Goal: Information Seeking & Learning: Find specific fact

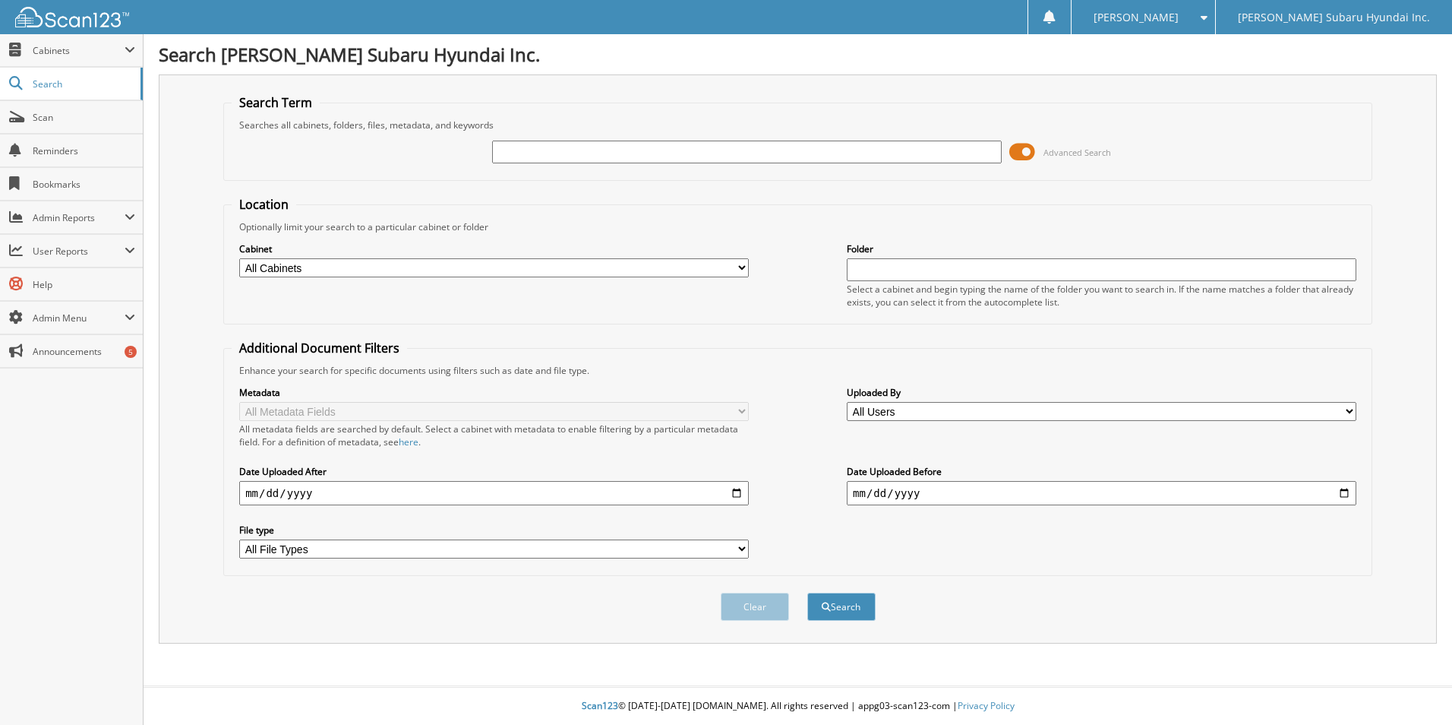
click at [539, 147] on input "text" at bounding box center [747, 151] width 510 height 23
type input "6263944"
drag, startPoint x: 483, startPoint y: 268, endPoint x: 483, endPoint y: 278, distance: 9.9
click at [484, 268] on select "All Cabinets ACCOUNTS PAYABLE ARCHIVE PARTS TICKETS ARCHIVE SERVICE RO CANCELLA…" at bounding box center [494, 267] width 510 height 19
select select "30677"
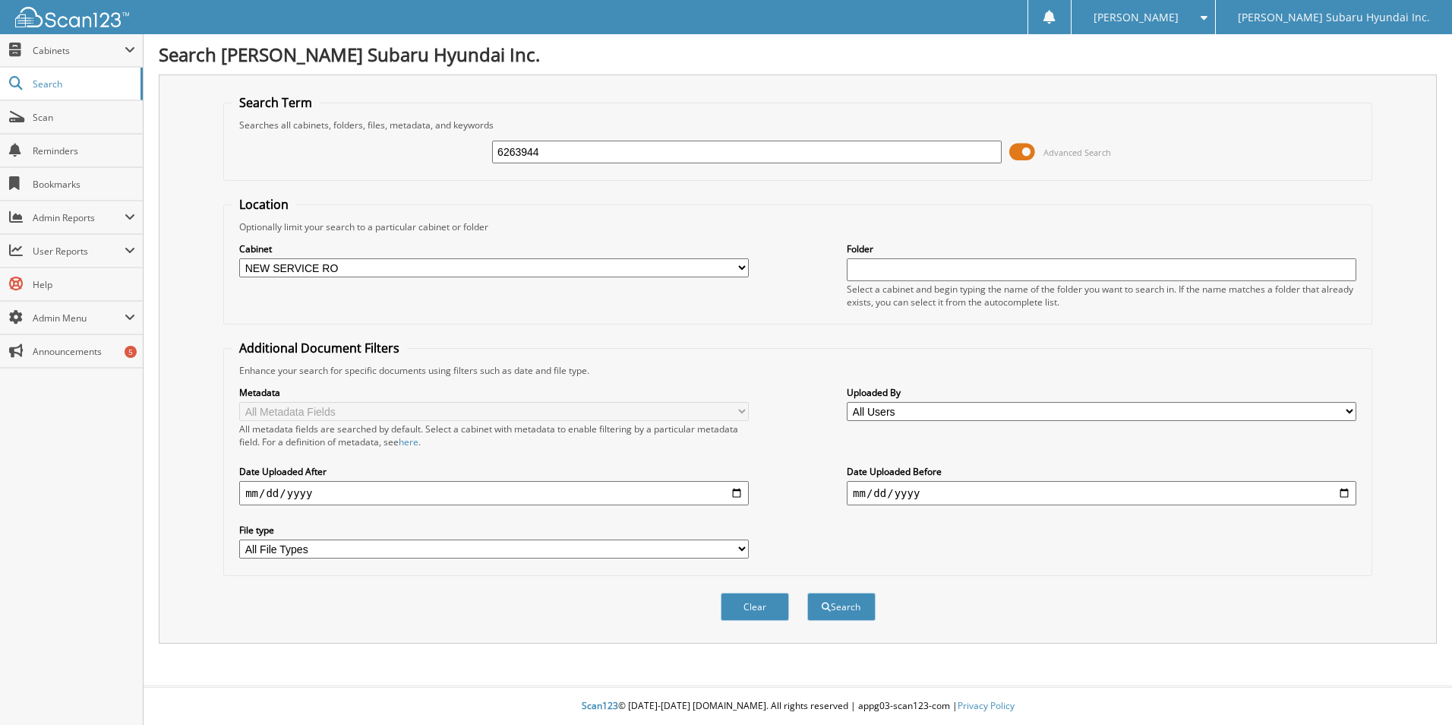
click at [239, 258] on select "All Cabinets ACCOUNTS PAYABLE ARCHIVE PARTS TICKETS ARCHIVE SERVICE RO CANCELLA…" at bounding box center [494, 267] width 510 height 19
click at [842, 611] on button "Search" at bounding box center [841, 606] width 68 height 28
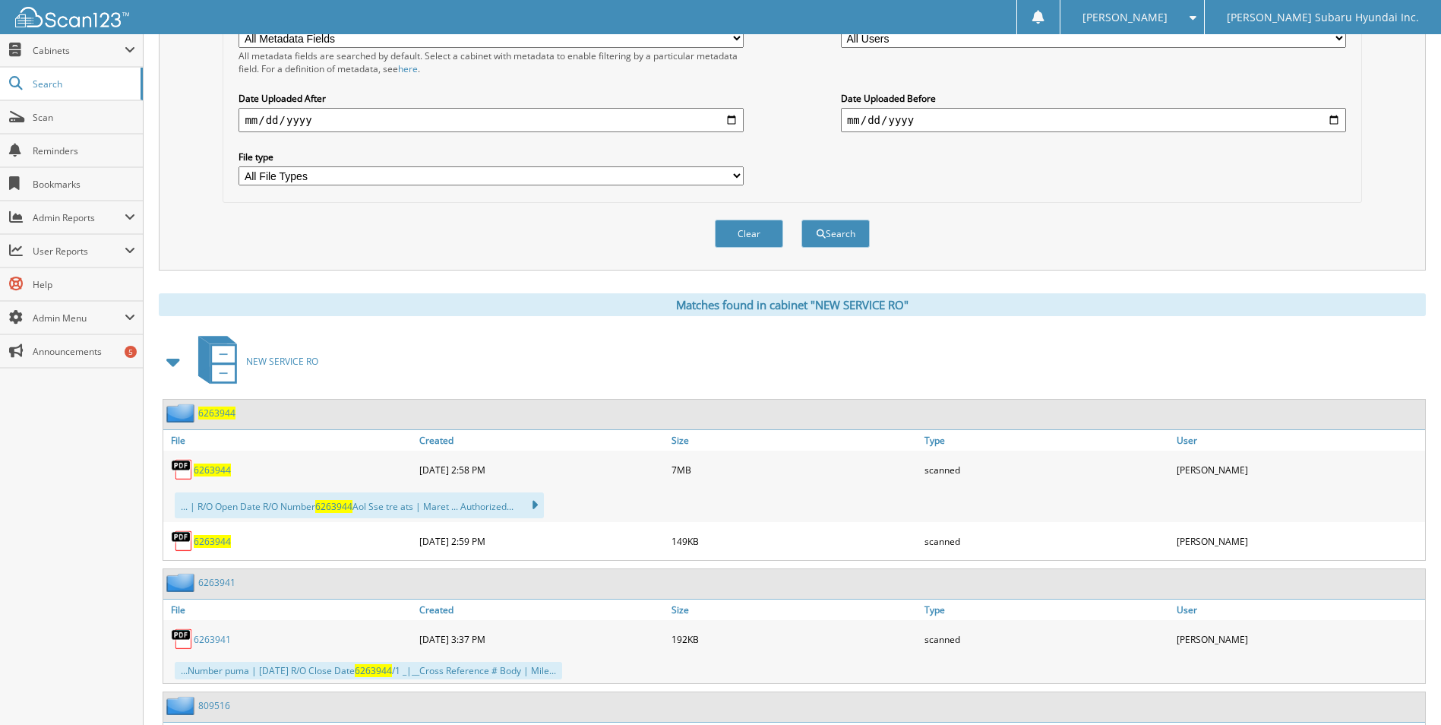
scroll to position [380, 0]
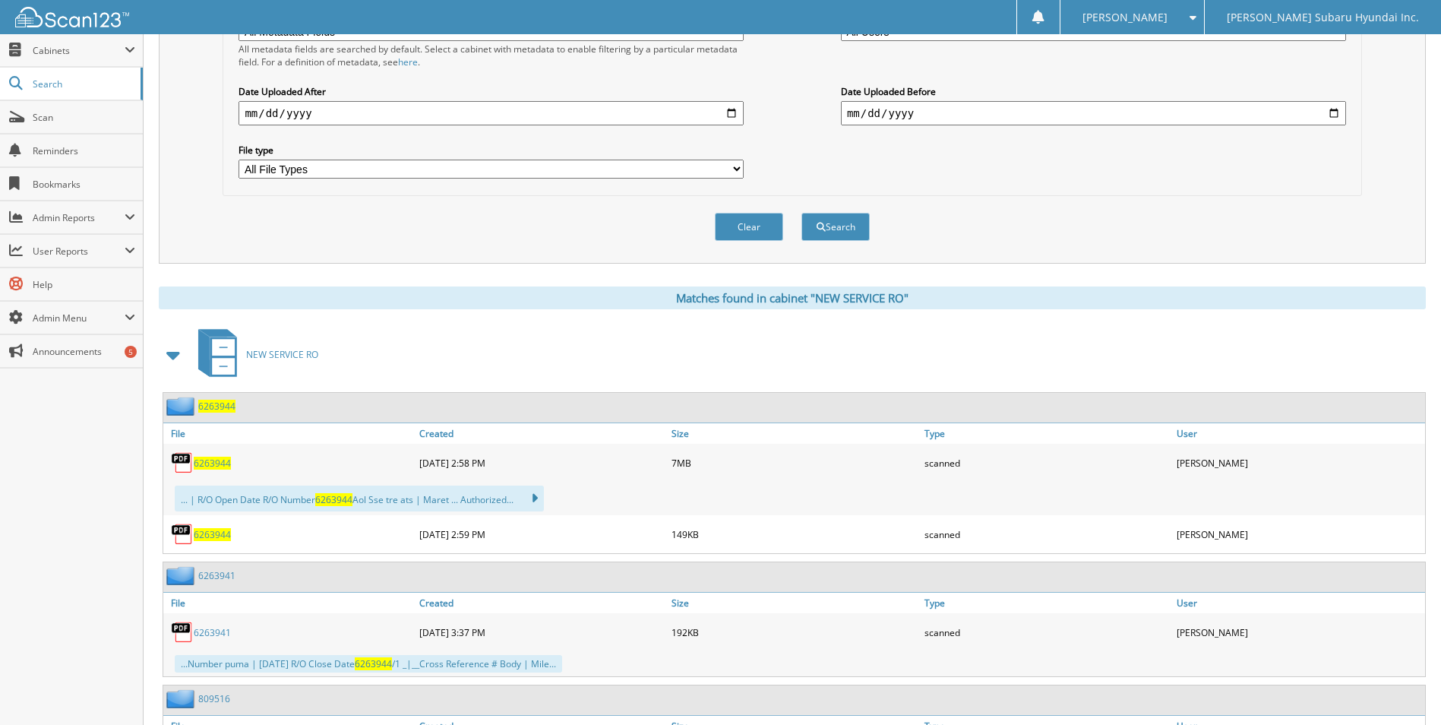
click at [213, 462] on span "6263944" at bounding box center [212, 462] width 37 height 13
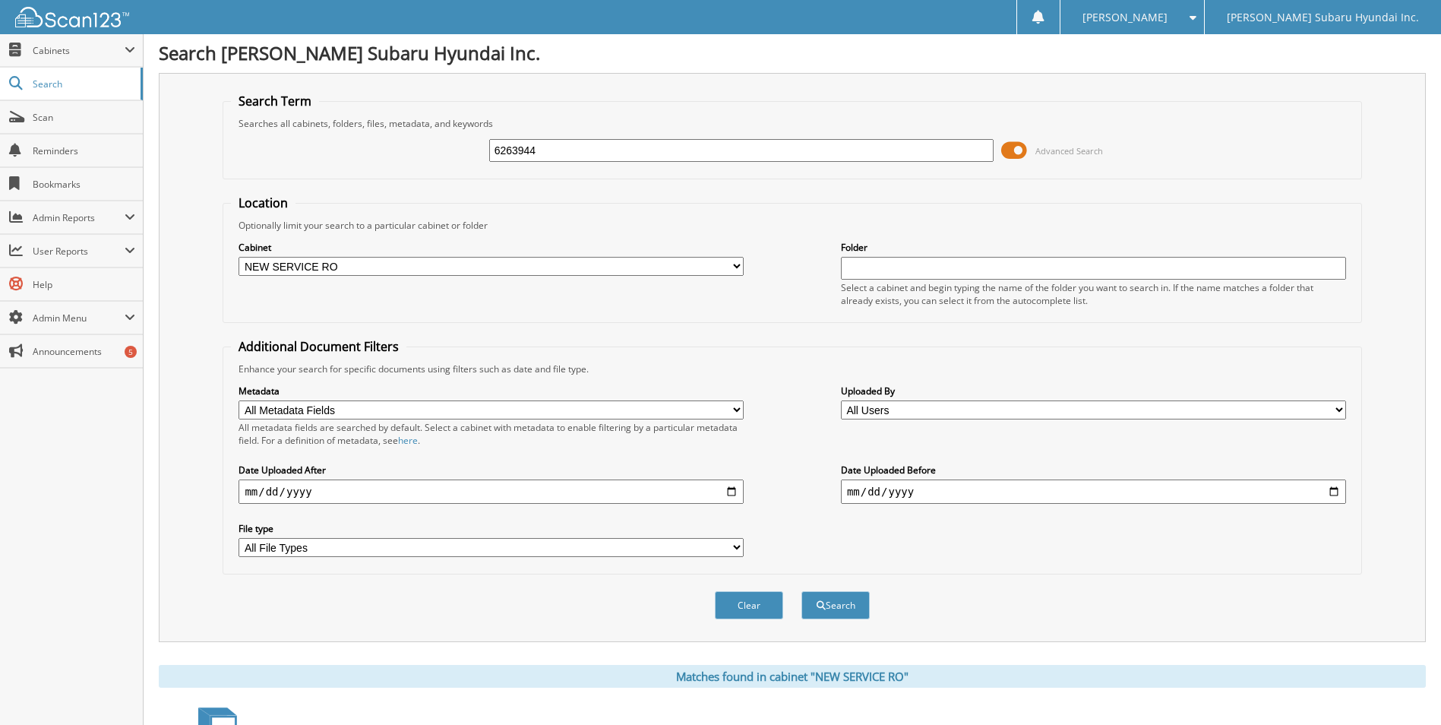
scroll to position [0, 0]
drag, startPoint x: 576, startPoint y: 148, endPoint x: 514, endPoint y: 231, distance: 103.1
click at [406, 197] on form "Search Term Searches all cabinets, folders, files, metadata, and keywords 62639…" at bounding box center [792, 365] width 1138 height 543
type input "6267019"
click at [830, 604] on button "Search" at bounding box center [835, 606] width 68 height 28
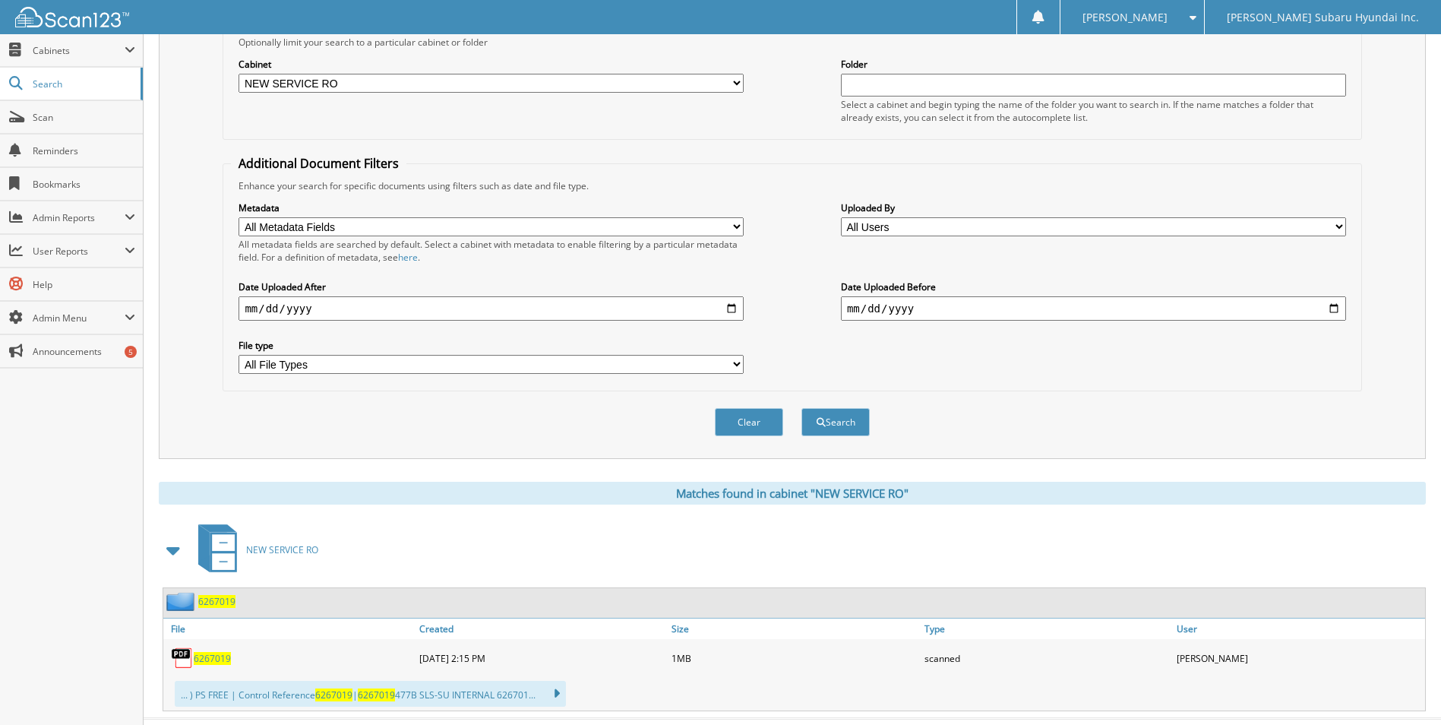
scroll to position [217, 0]
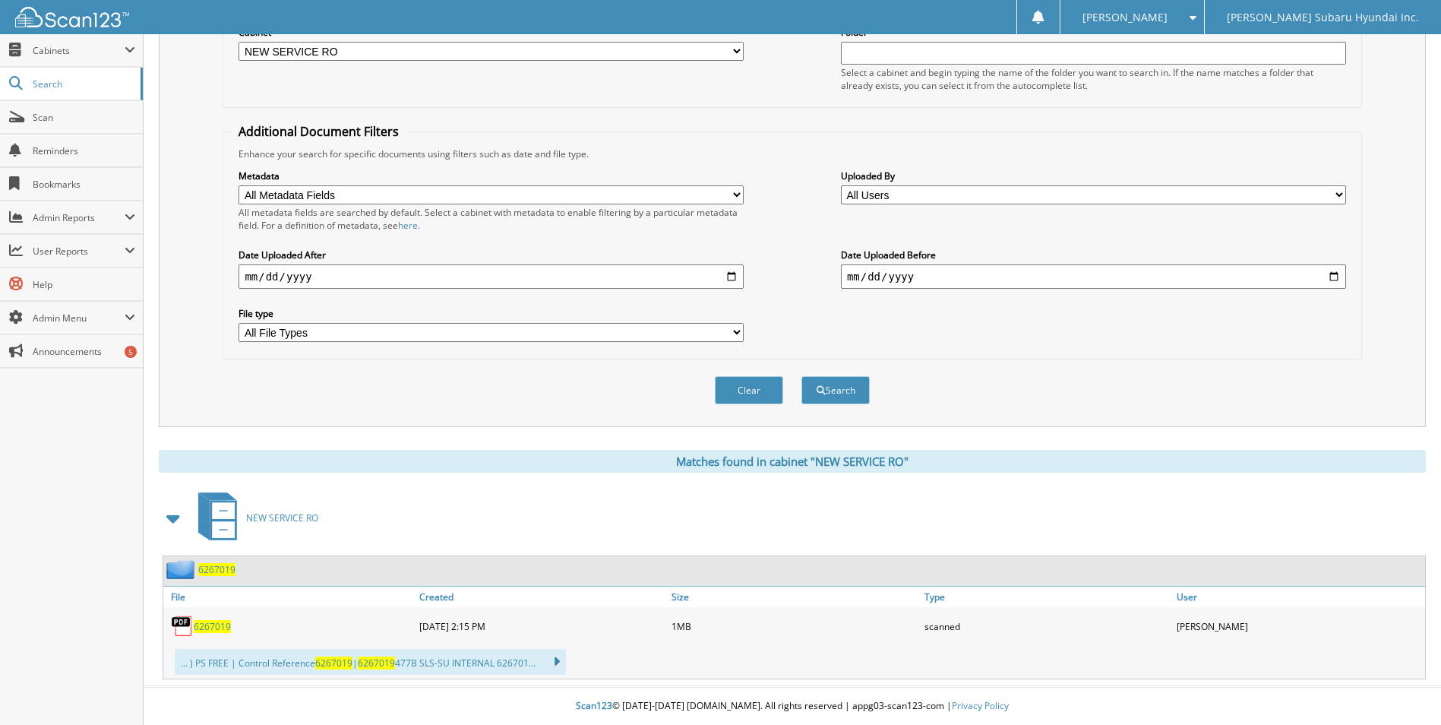
click at [212, 622] on span "6267019" at bounding box center [212, 626] width 37 height 13
click at [207, 627] on span "6267019" at bounding box center [212, 626] width 37 height 13
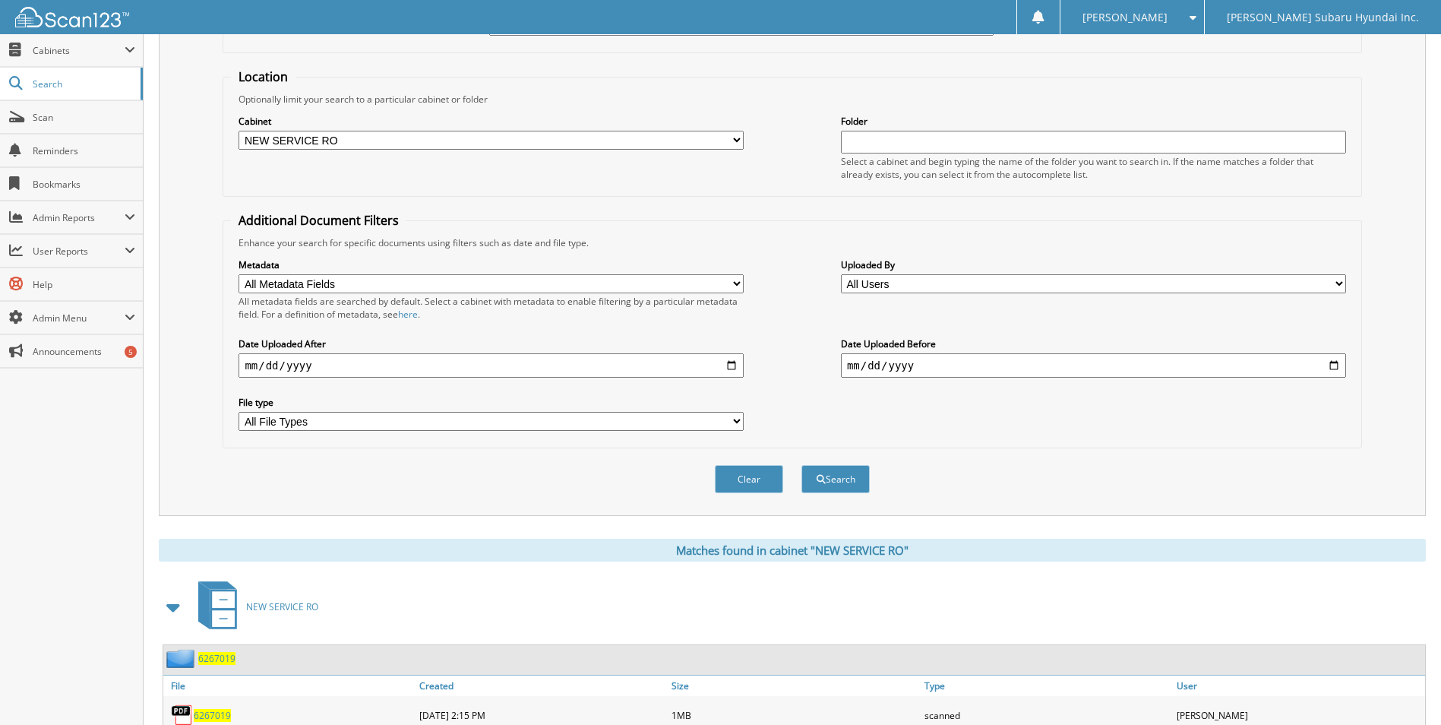
scroll to position [0, 0]
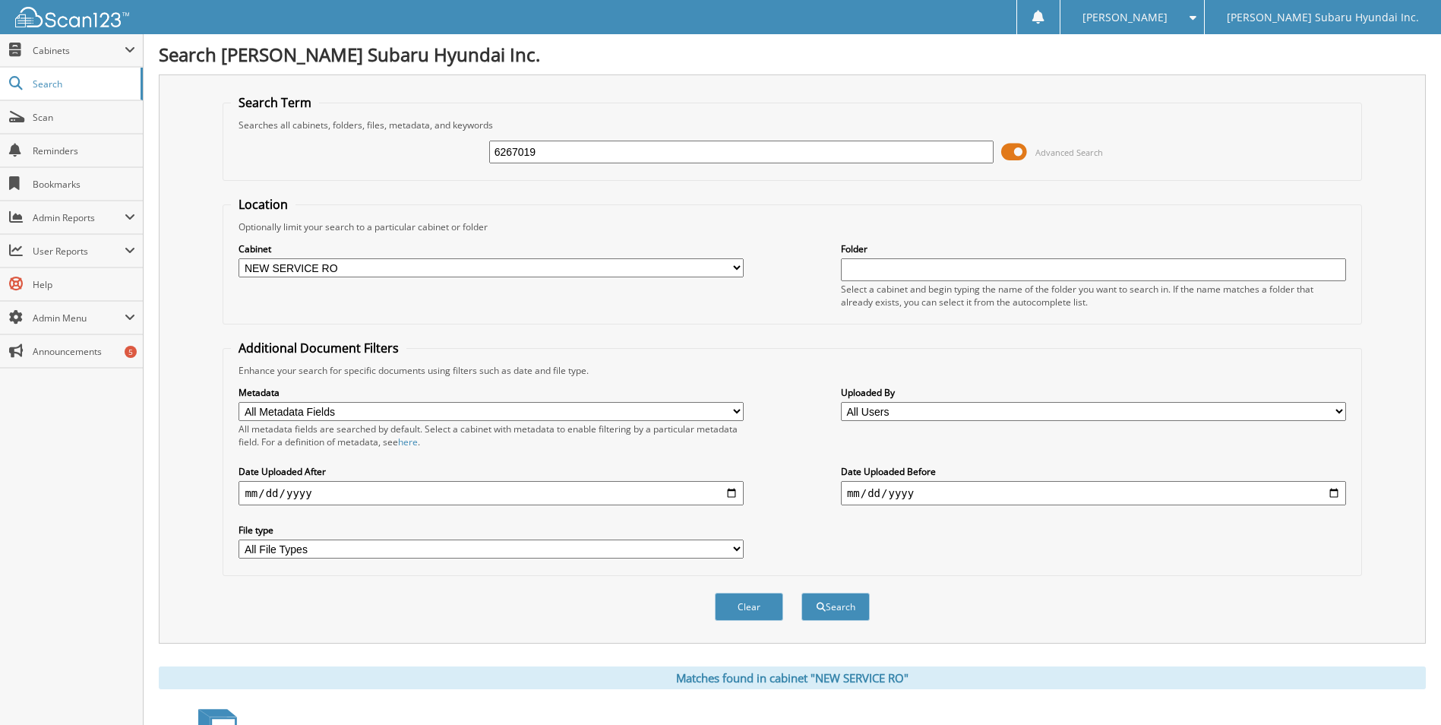
drag, startPoint x: 569, startPoint y: 156, endPoint x: 405, endPoint y: 229, distance: 179.5
click at [403, 221] on form "Search Term Searches all cabinets, folders, files, metadata, and keywords 62670…" at bounding box center [792, 365] width 1138 height 543
type input "6268163"
click at [801, 592] on button "Search" at bounding box center [835, 606] width 68 height 28
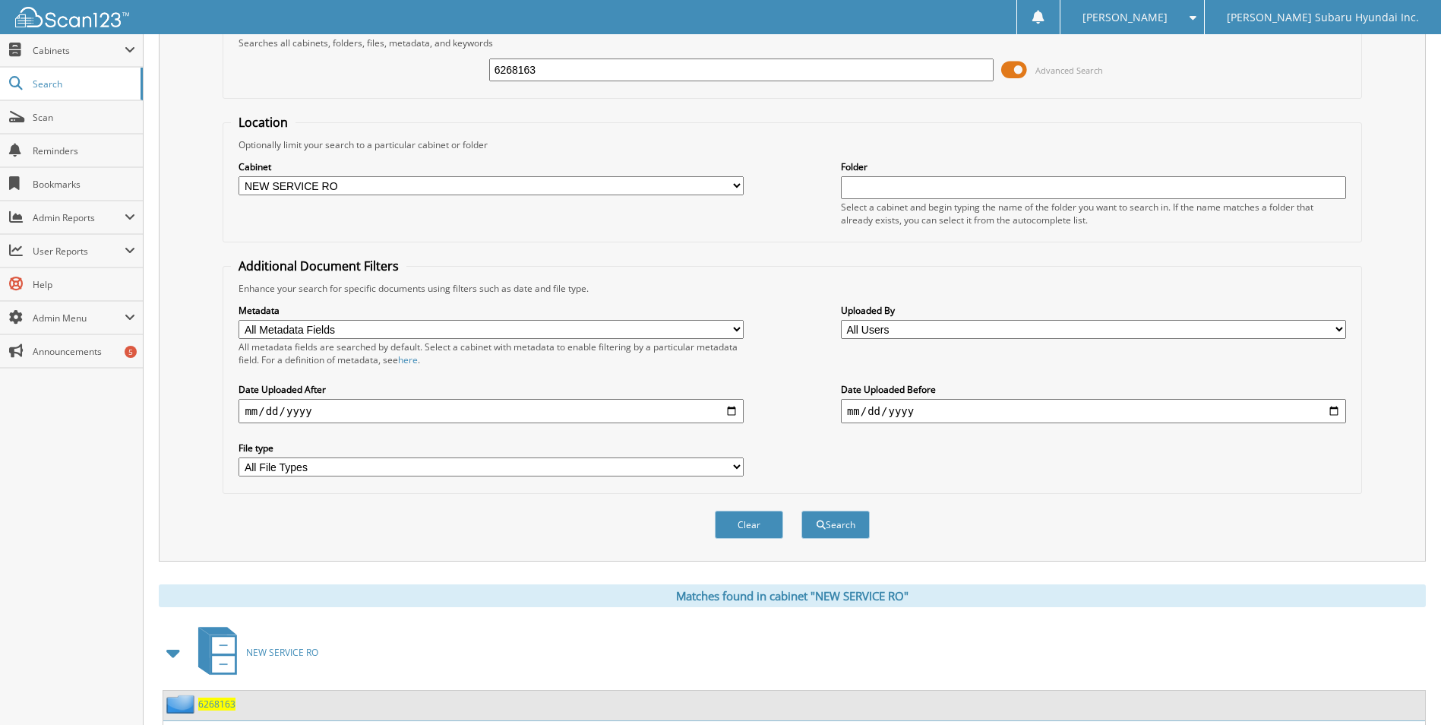
scroll to position [217, 0]
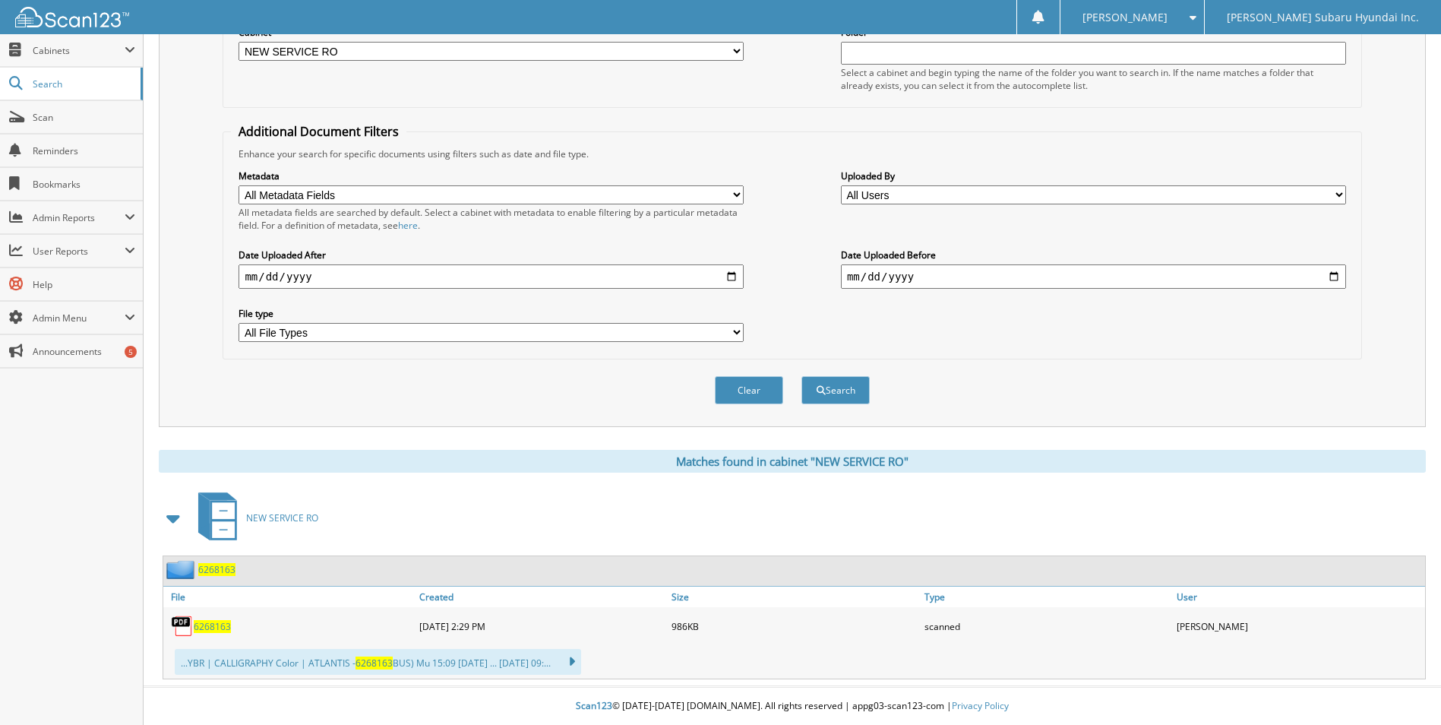
click at [219, 630] on span "6268163" at bounding box center [212, 626] width 37 height 13
